Goal: Task Accomplishment & Management: Manage account settings

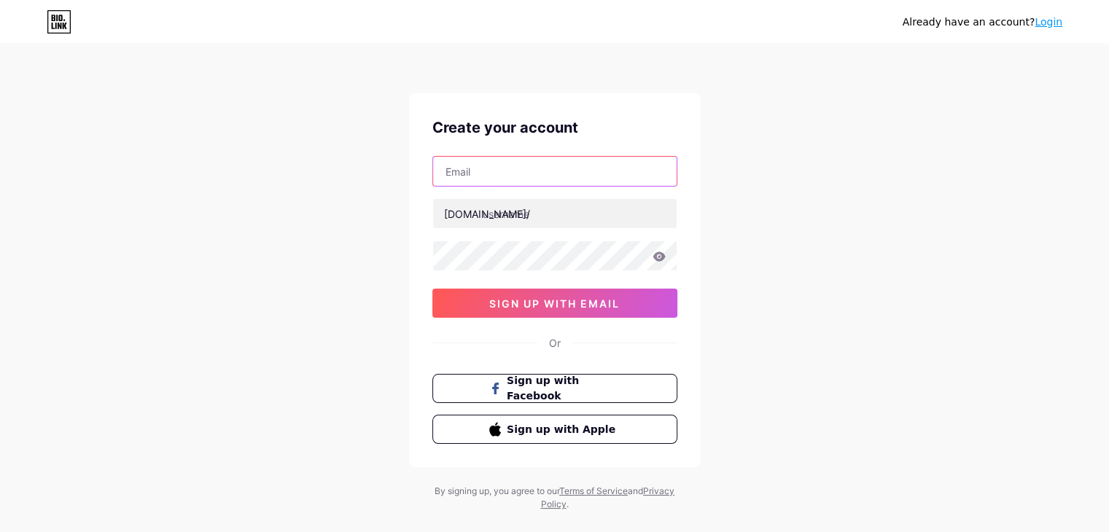
click at [516, 171] on input "text" at bounding box center [555, 171] width 244 height 29
type input "[EMAIL_ADDRESS][DOMAIN_NAME]"
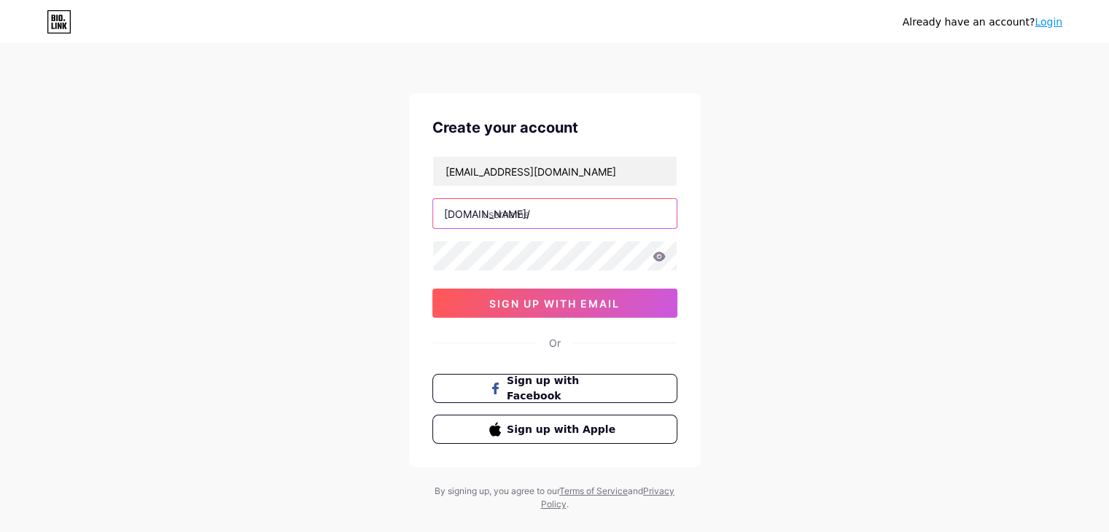
click at [531, 211] on input "text" at bounding box center [555, 213] width 244 height 29
type input "danielgrayre"
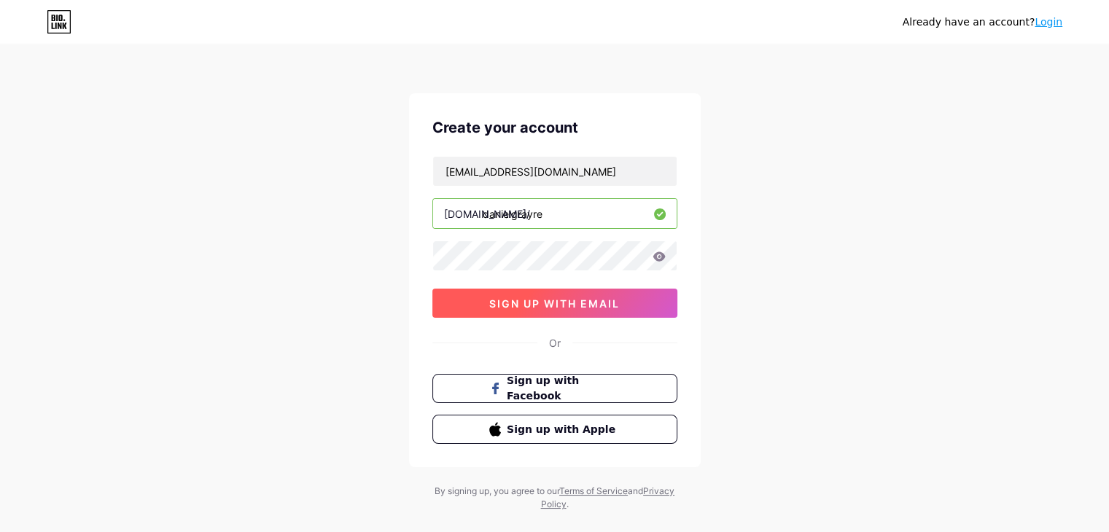
click at [554, 298] on span "sign up with email" at bounding box center [554, 304] width 131 height 12
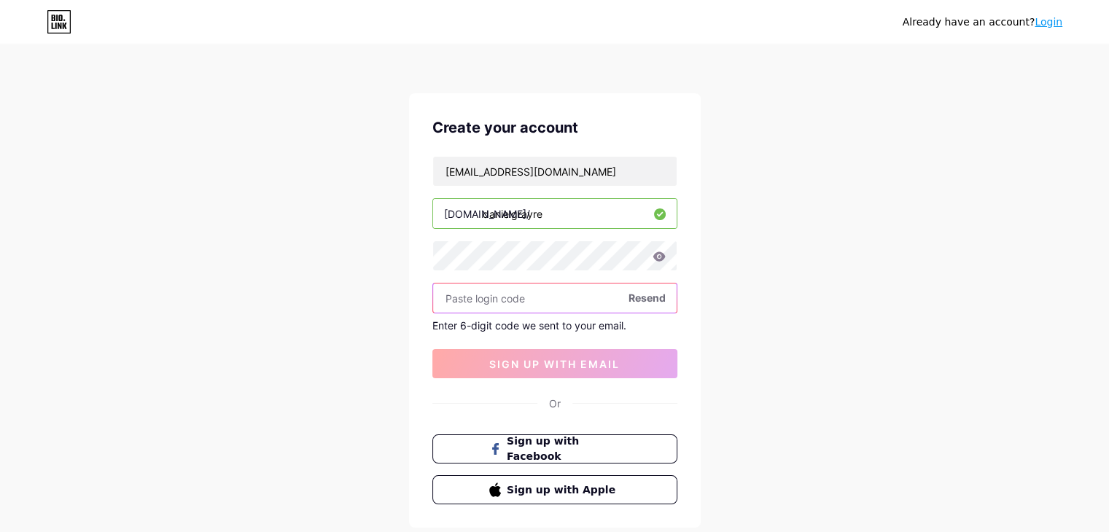
paste input "337905"
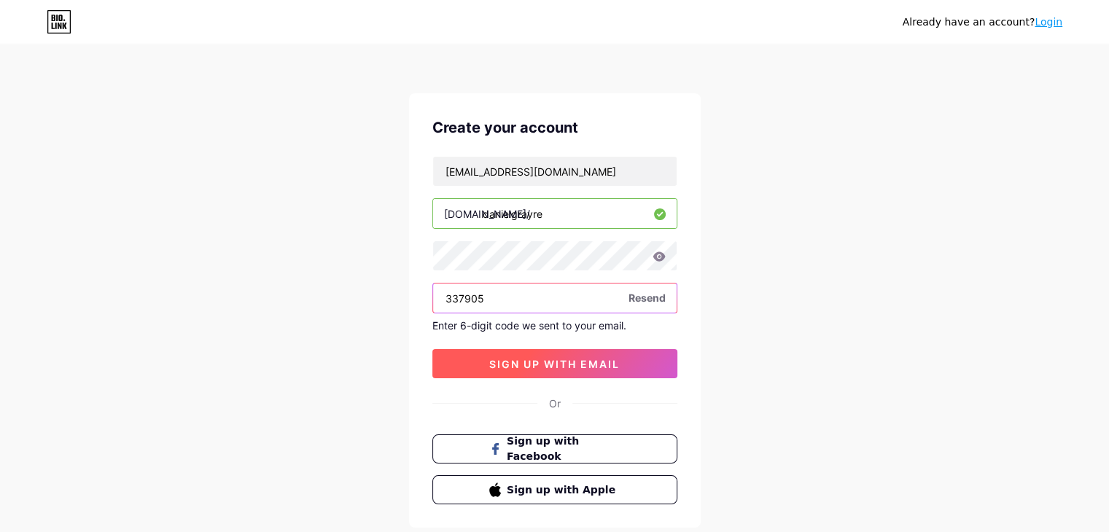
type input "337905"
click at [585, 360] on span "sign up with email" at bounding box center [554, 364] width 131 height 12
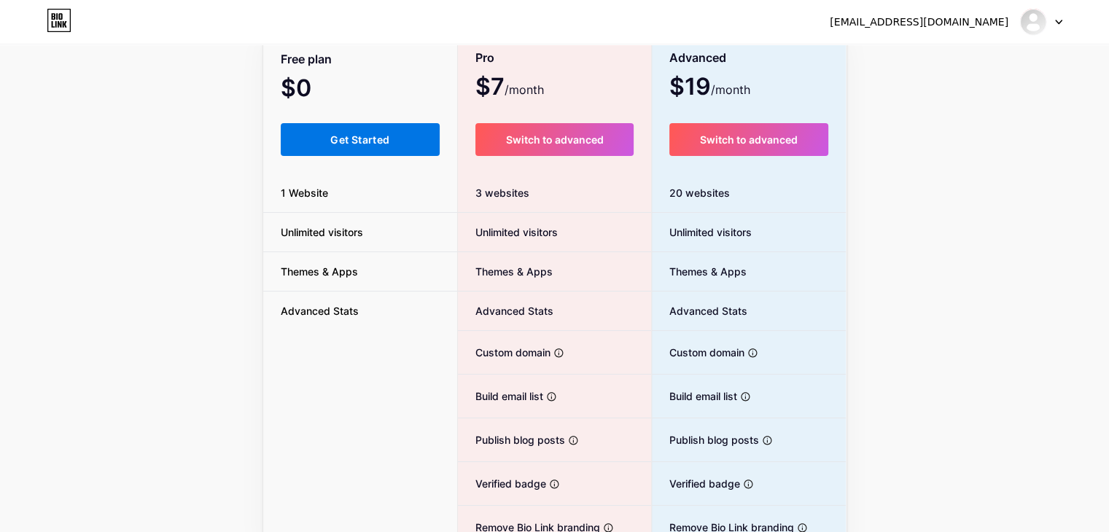
scroll to position [137, 0]
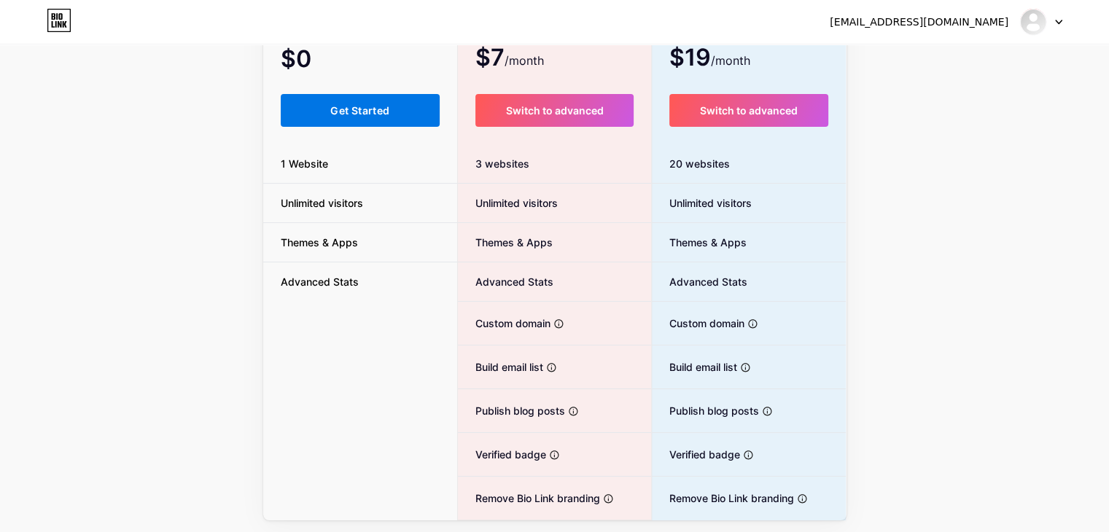
click at [353, 113] on span "Get Started" at bounding box center [359, 110] width 59 height 12
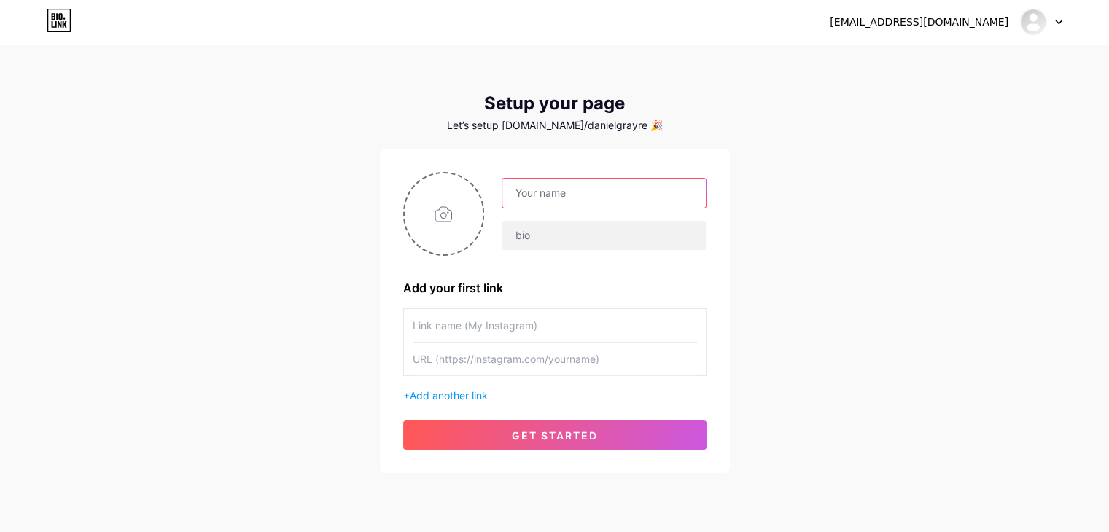
click at [563, 182] on input "text" at bounding box center [604, 193] width 203 height 29
type input "[PERSON_NAME]"
click at [471, 322] on input "text" at bounding box center [555, 325] width 284 height 33
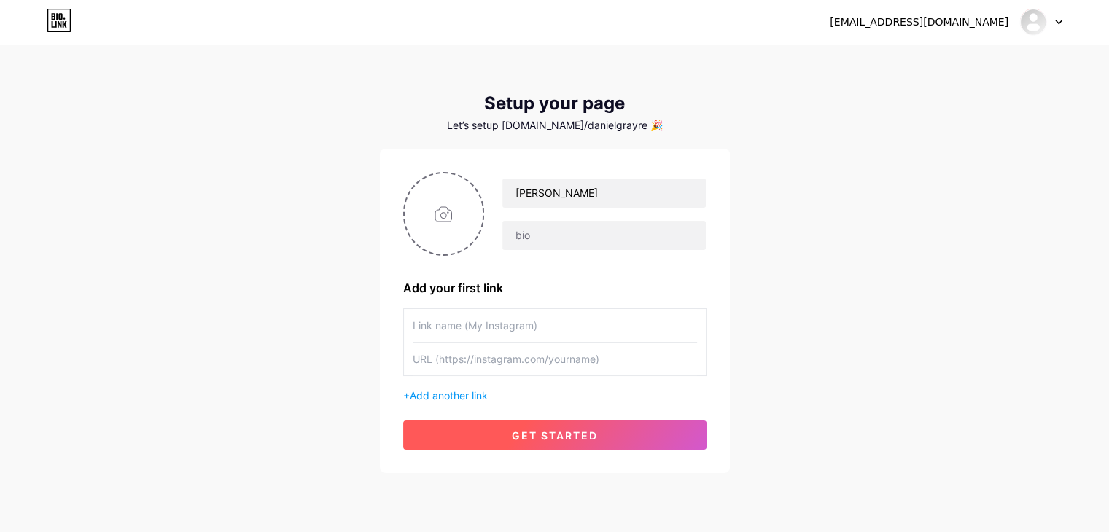
click at [530, 433] on span "get started" at bounding box center [555, 436] width 86 height 12
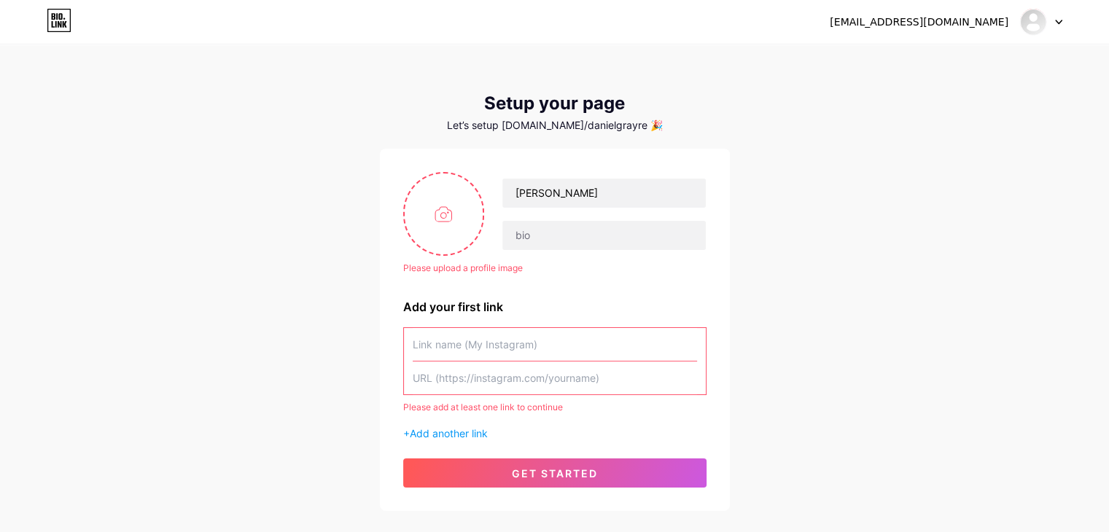
click at [447, 349] on input "text" at bounding box center [555, 344] width 284 height 33
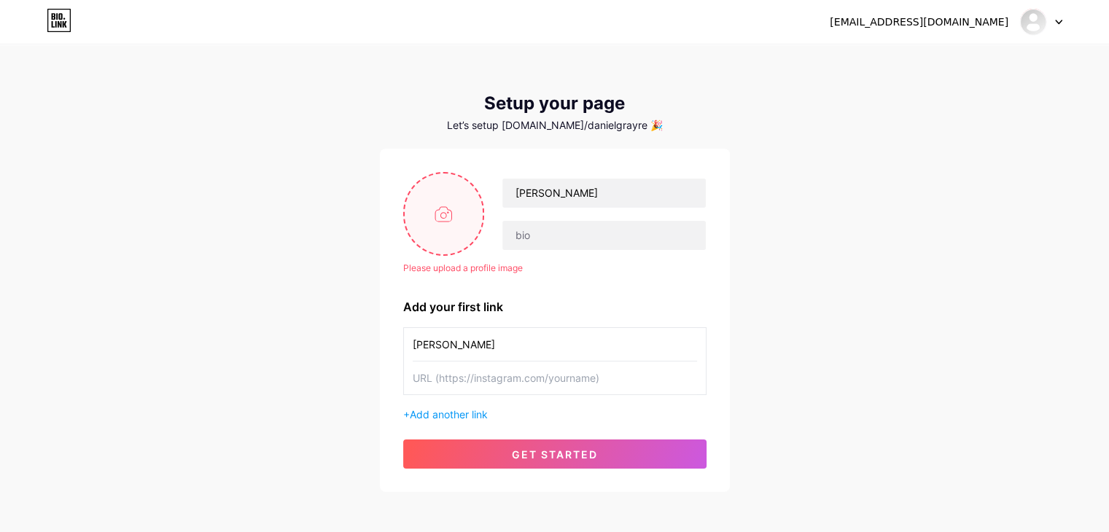
type input "[PERSON_NAME]"
click at [438, 214] on input "file" at bounding box center [444, 214] width 79 height 81
type input "C:\fakepath\72e19ead90004284fc8eade6244b3f0e.jpg"
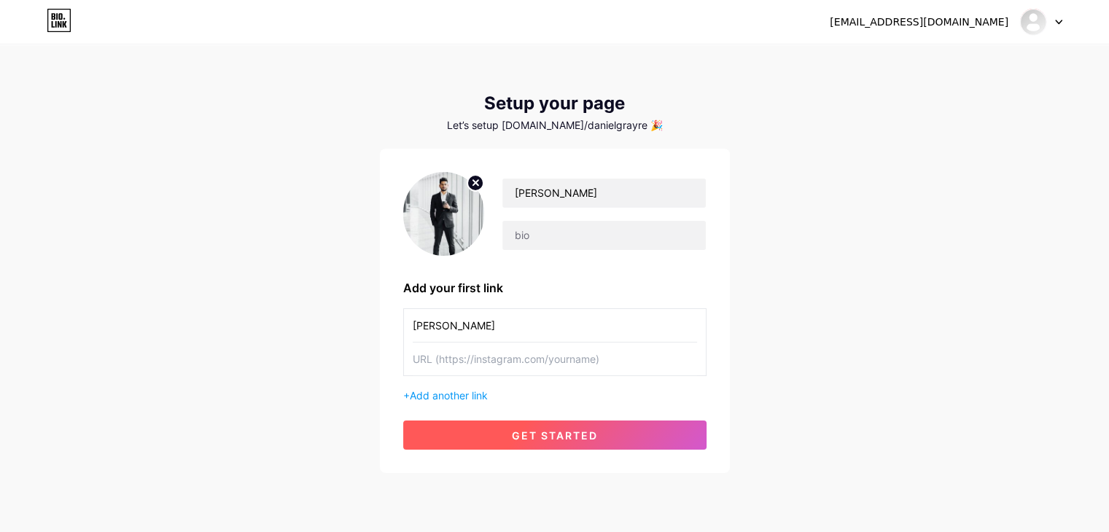
click at [557, 435] on span "get started" at bounding box center [555, 436] width 86 height 12
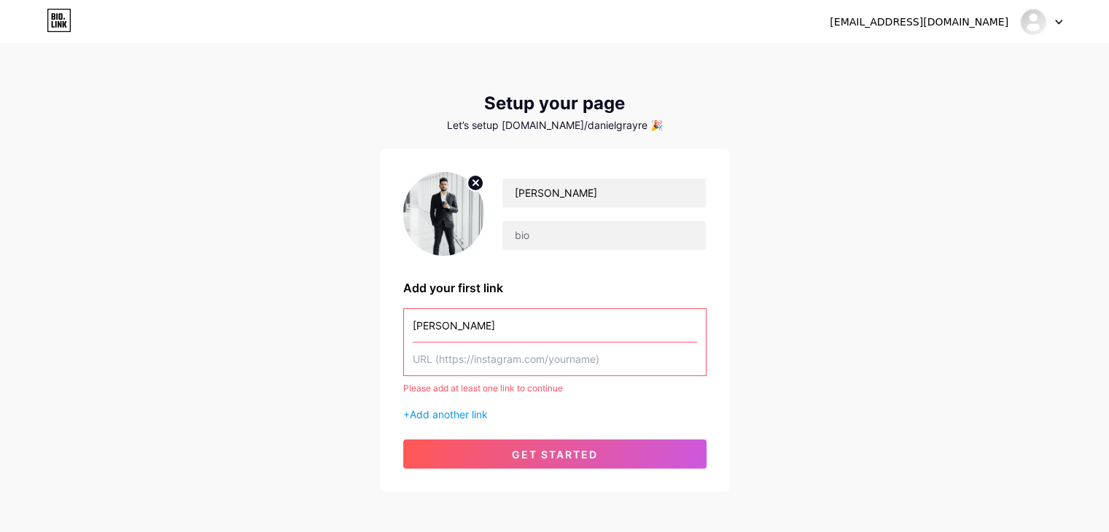
click at [471, 363] on input "text" at bounding box center [555, 359] width 284 height 33
paste input "[DOMAIN_NAME]"
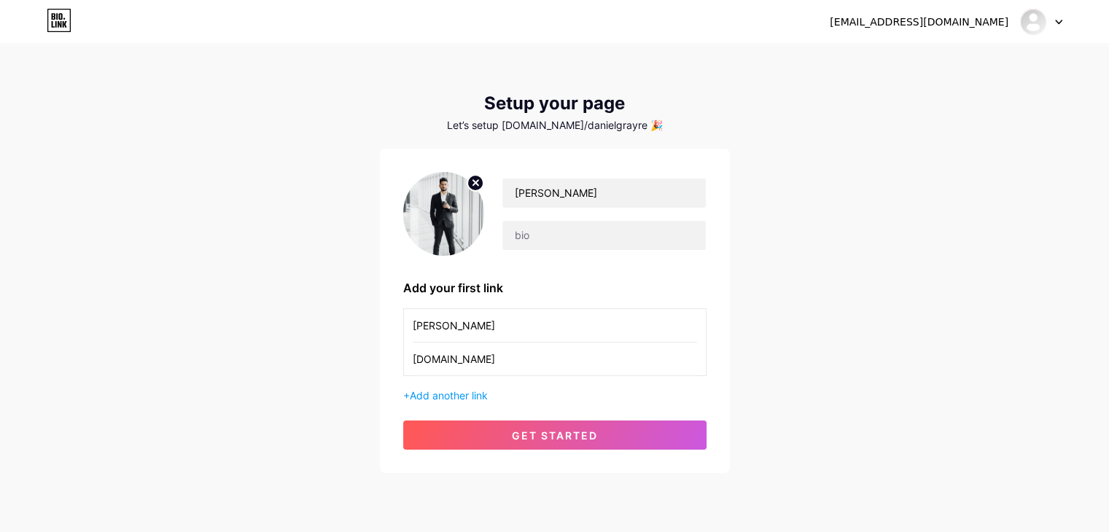
type input "[DOMAIN_NAME]"
click at [577, 451] on div "[PERSON_NAME] Add your first link [PERSON_NAME] [DOMAIN_NAME] + Add another lin…" at bounding box center [555, 311] width 350 height 325
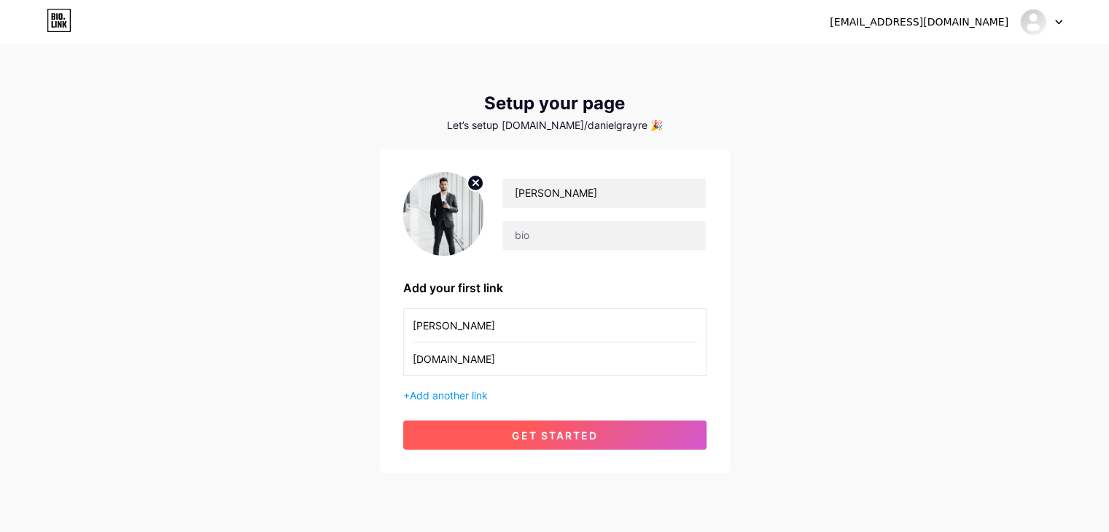
click at [586, 438] on span "get started" at bounding box center [555, 436] width 86 height 12
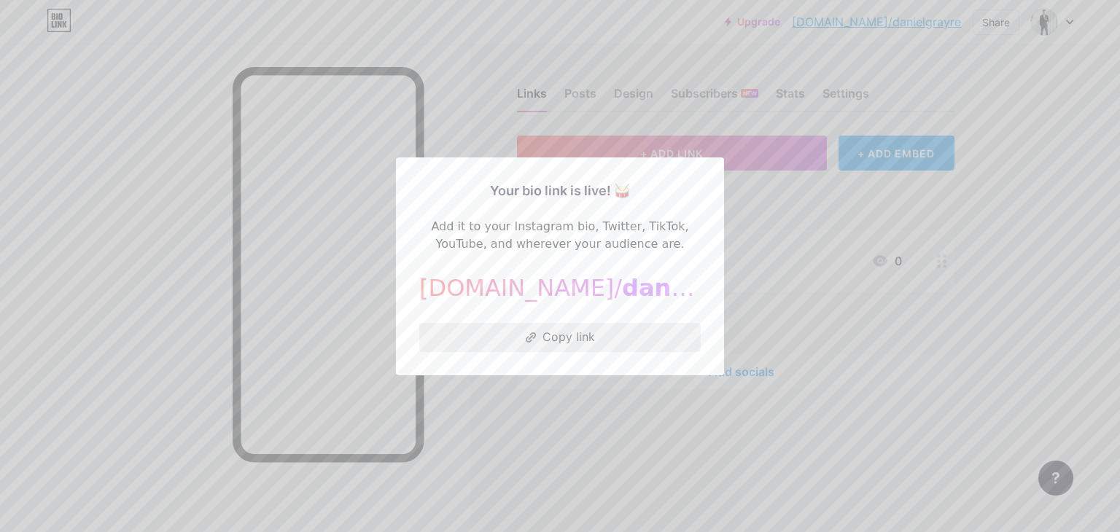
click at [553, 333] on button "Copy link" at bounding box center [560, 337] width 282 height 29
click at [801, 207] on div at bounding box center [560, 266] width 1120 height 532
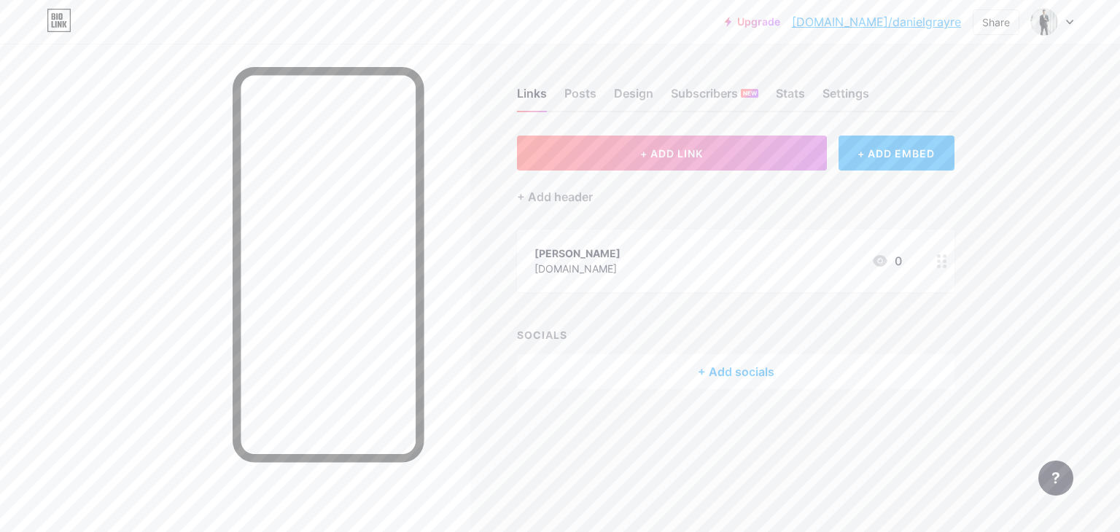
click at [1074, 20] on div "Upgrade [DOMAIN_NAME]/[PERSON_NAME]... [DOMAIN_NAME]/danielgrayre Share Switch …" at bounding box center [560, 22] width 1120 height 26
click at [1063, 31] on div at bounding box center [1052, 22] width 42 height 26
click at [787, 200] on div "+ Add header" at bounding box center [736, 189] width 438 height 36
click at [575, 91] on div "Posts" at bounding box center [581, 98] width 32 height 26
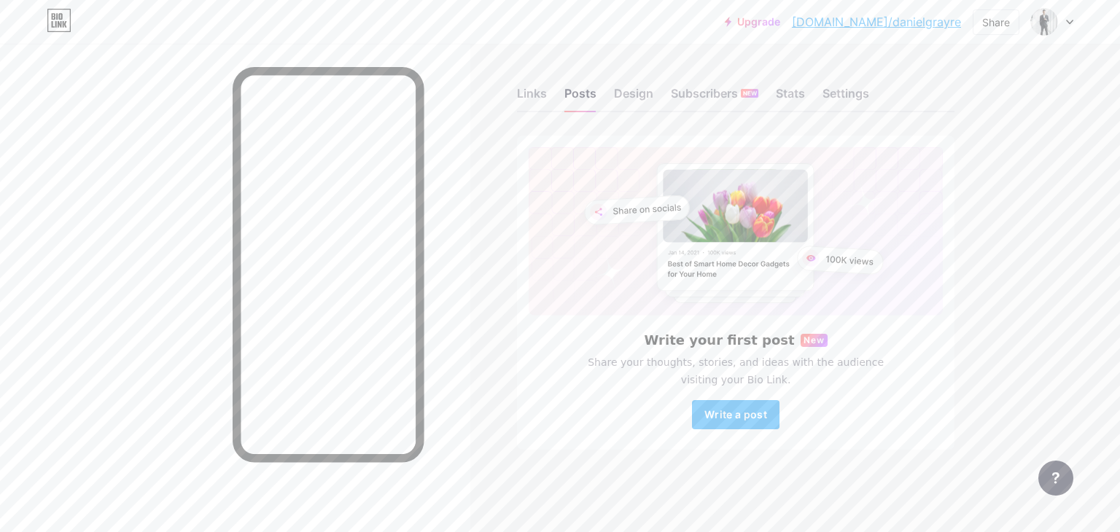
click at [610, 93] on div "Links Posts Design Subscribers NEW Stats Settings" at bounding box center [736, 86] width 438 height 51
click at [625, 94] on div "Design" at bounding box center [633, 98] width 39 height 26
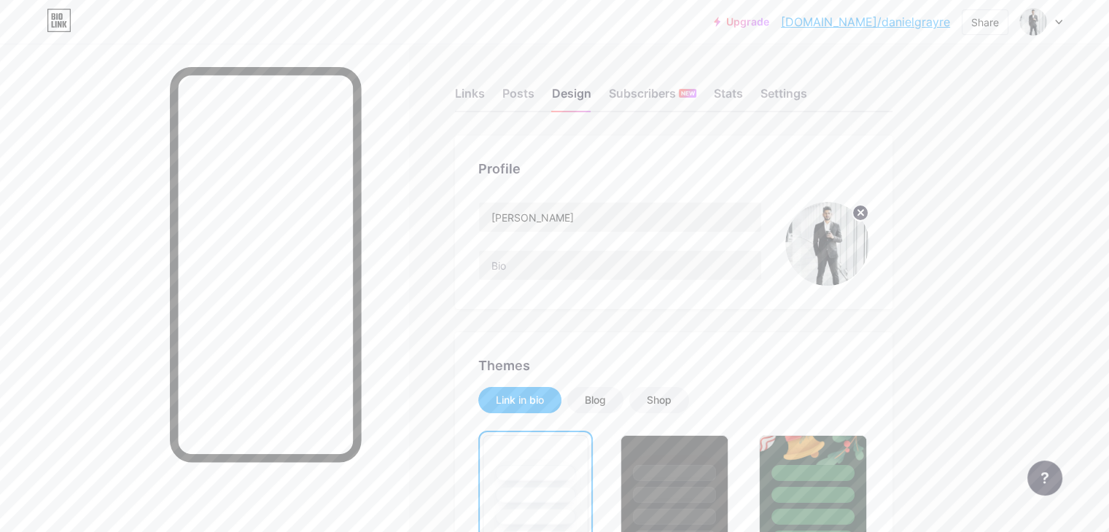
click at [53, 24] on icon at bounding box center [53, 24] width 3 height 7
